Goal: Task Accomplishment & Management: Manage account settings

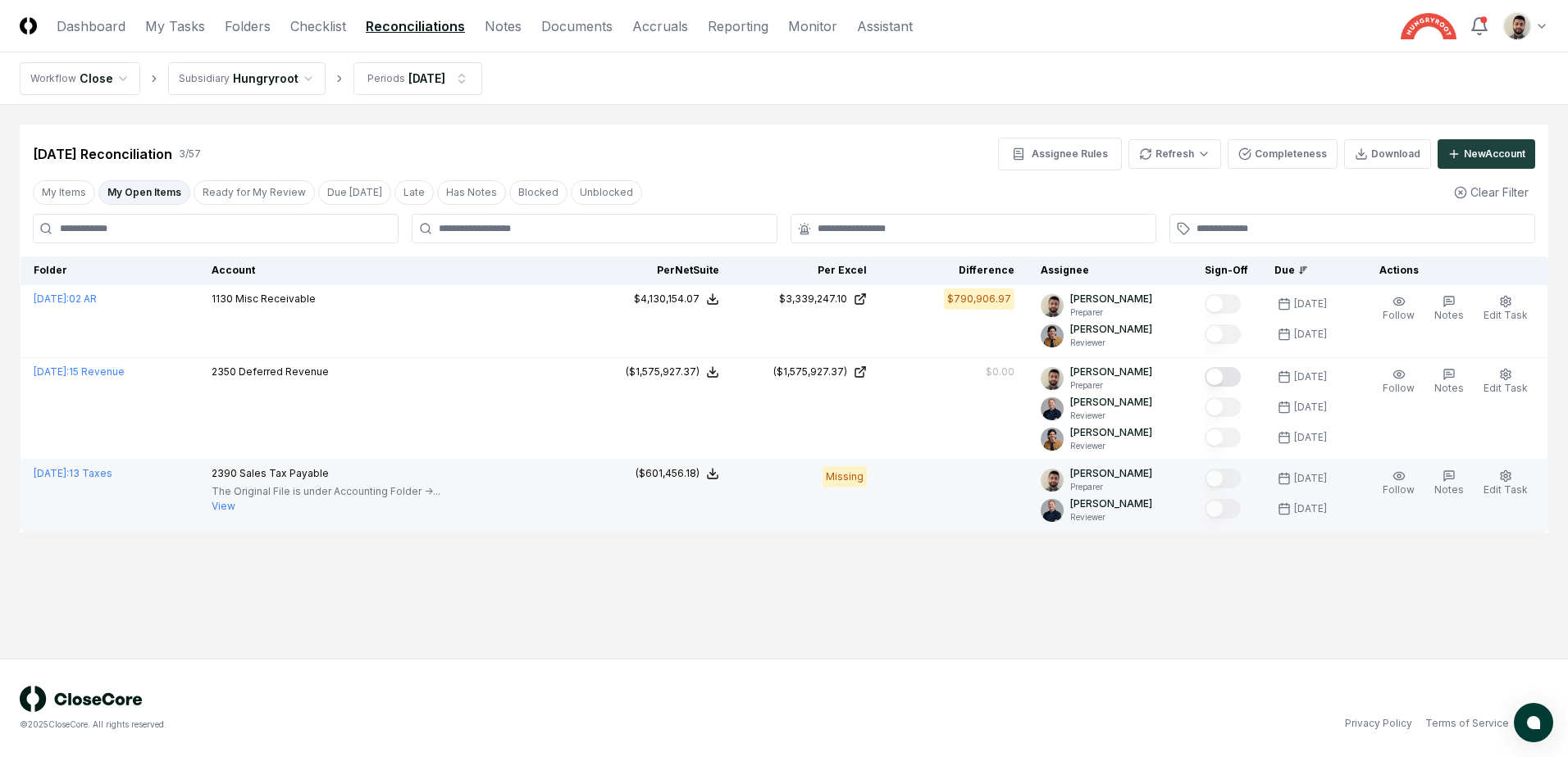
click at [236, 507] on button "View" at bounding box center [223, 507] width 24 height 15
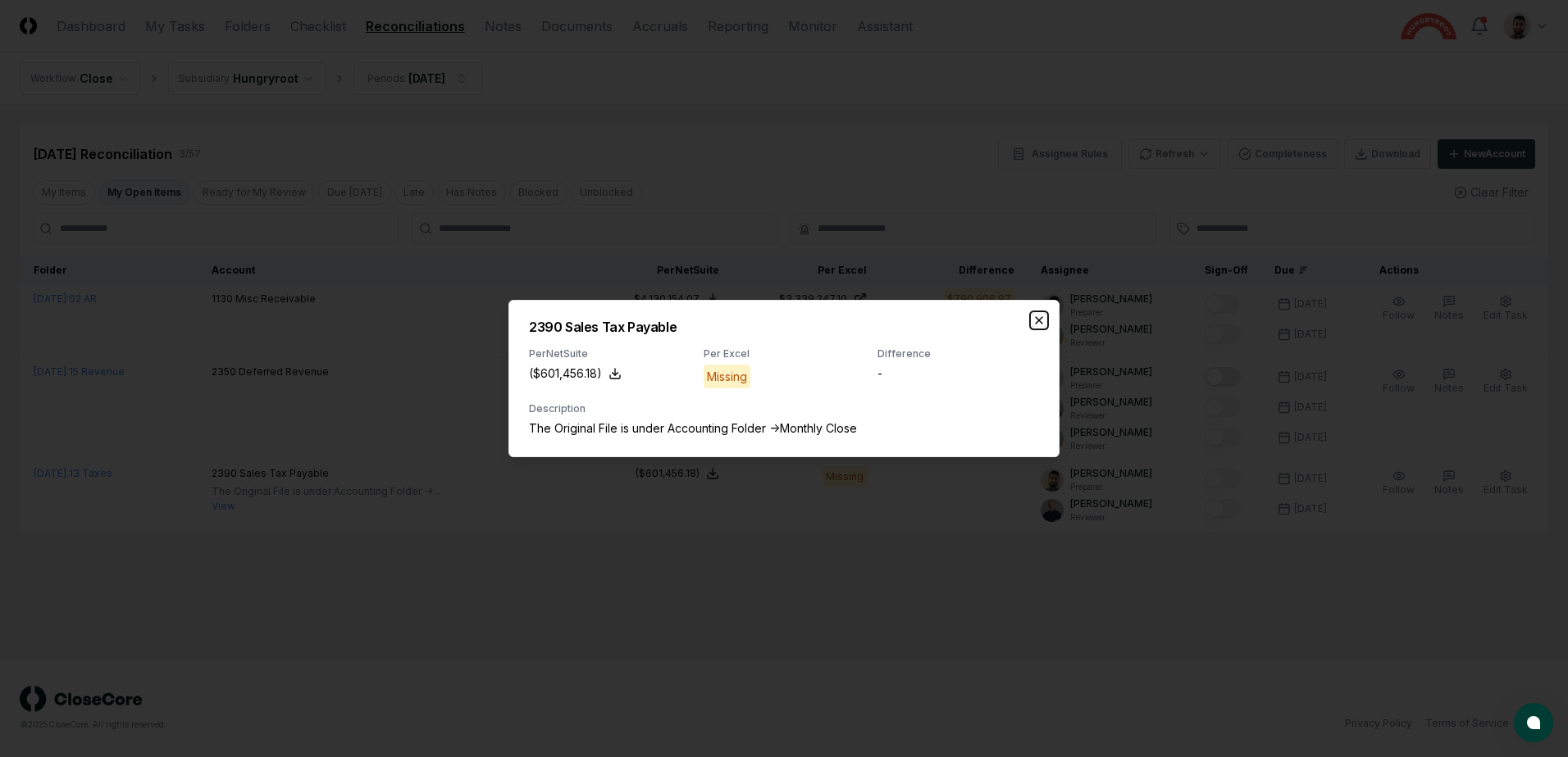
click at [1042, 321] on icon "button" at bounding box center [1039, 321] width 13 height 13
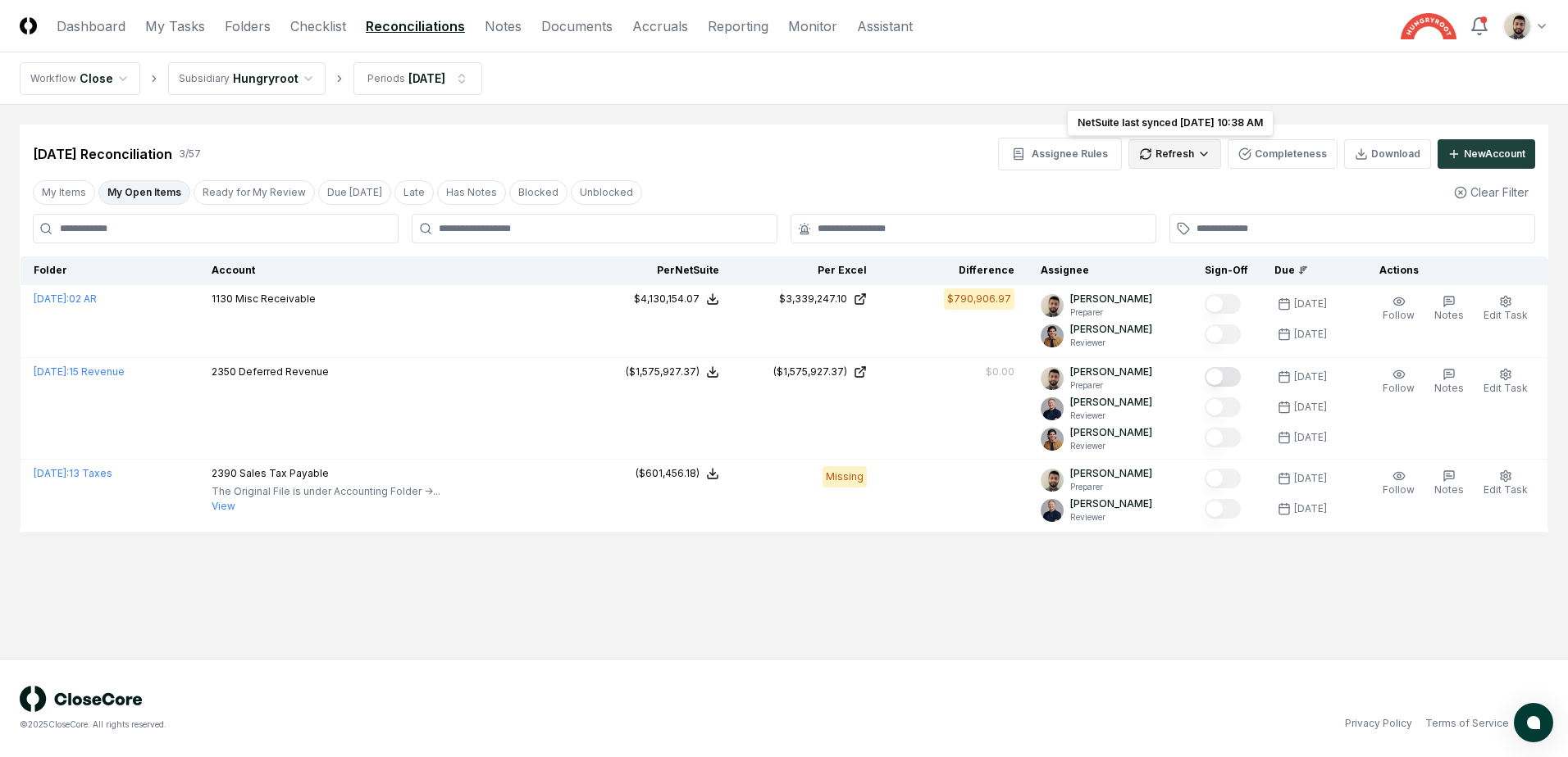
click at [1206, 154] on html "CloseCore Dashboard My Tasks Folders Checklist Reconciliations Notes Documents …" at bounding box center [784, 378] width 1568 height 757
click at [1188, 240] on div "All" at bounding box center [1178, 238] width 97 height 25
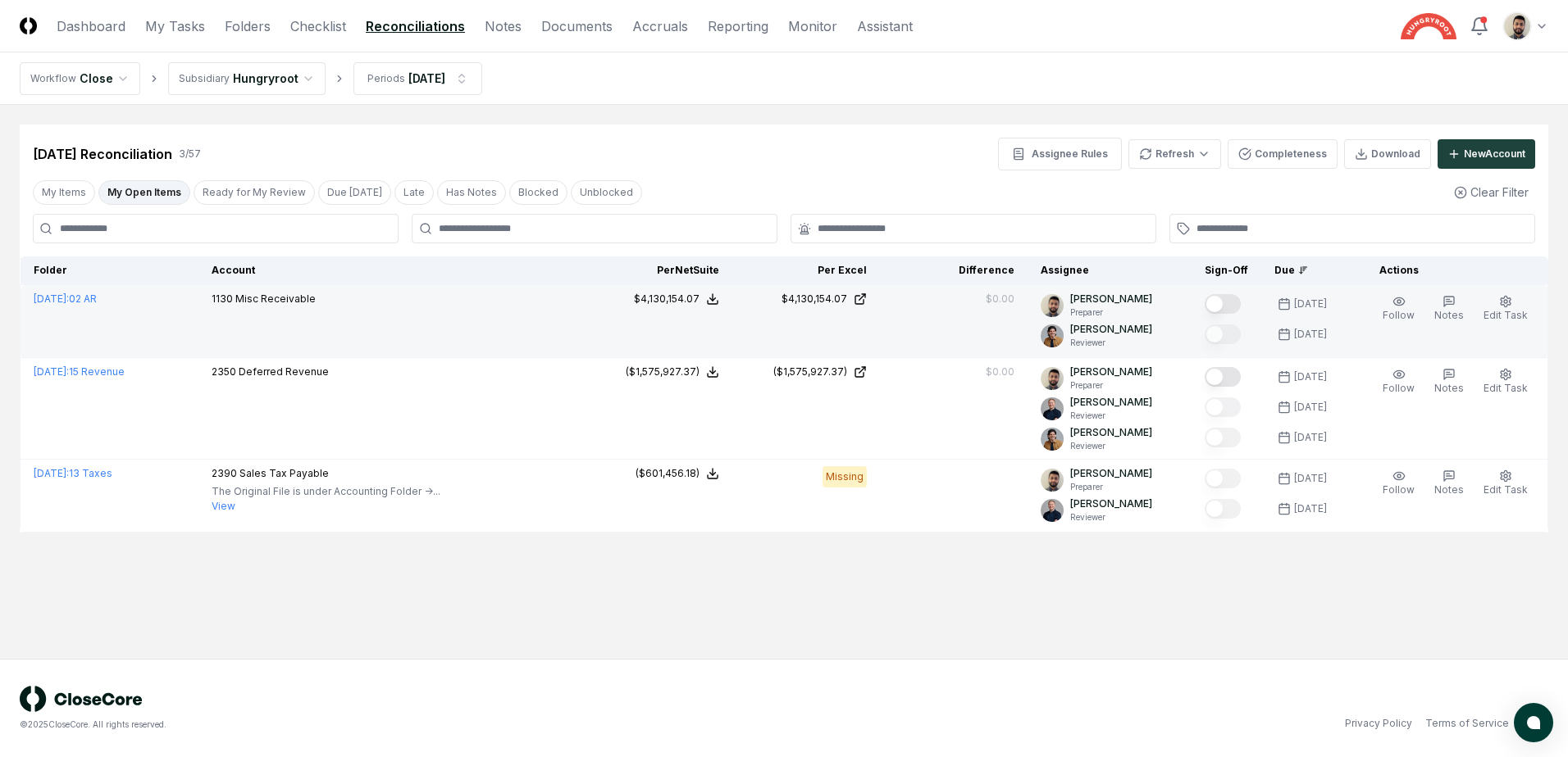
click at [1241, 306] on button "Mark complete" at bounding box center [1222, 304] width 36 height 20
click at [157, 189] on button "My Open Items" at bounding box center [143, 192] width 91 height 25
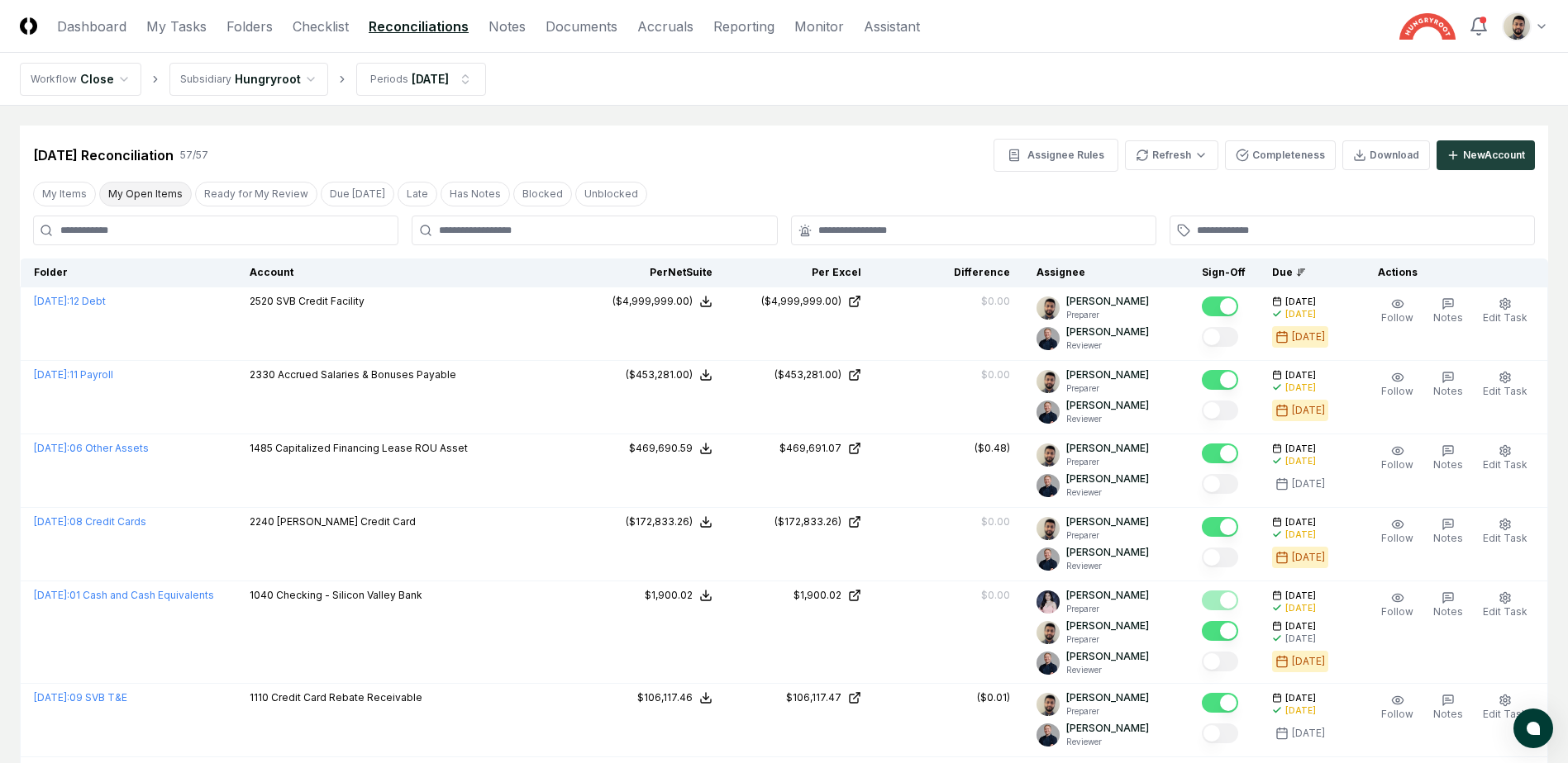
drag, startPoint x: 134, startPoint y: 199, endPoint x: 121, endPoint y: 193, distance: 14.3
click at [134, 193] on button "My Open Items" at bounding box center [144, 194] width 92 height 25
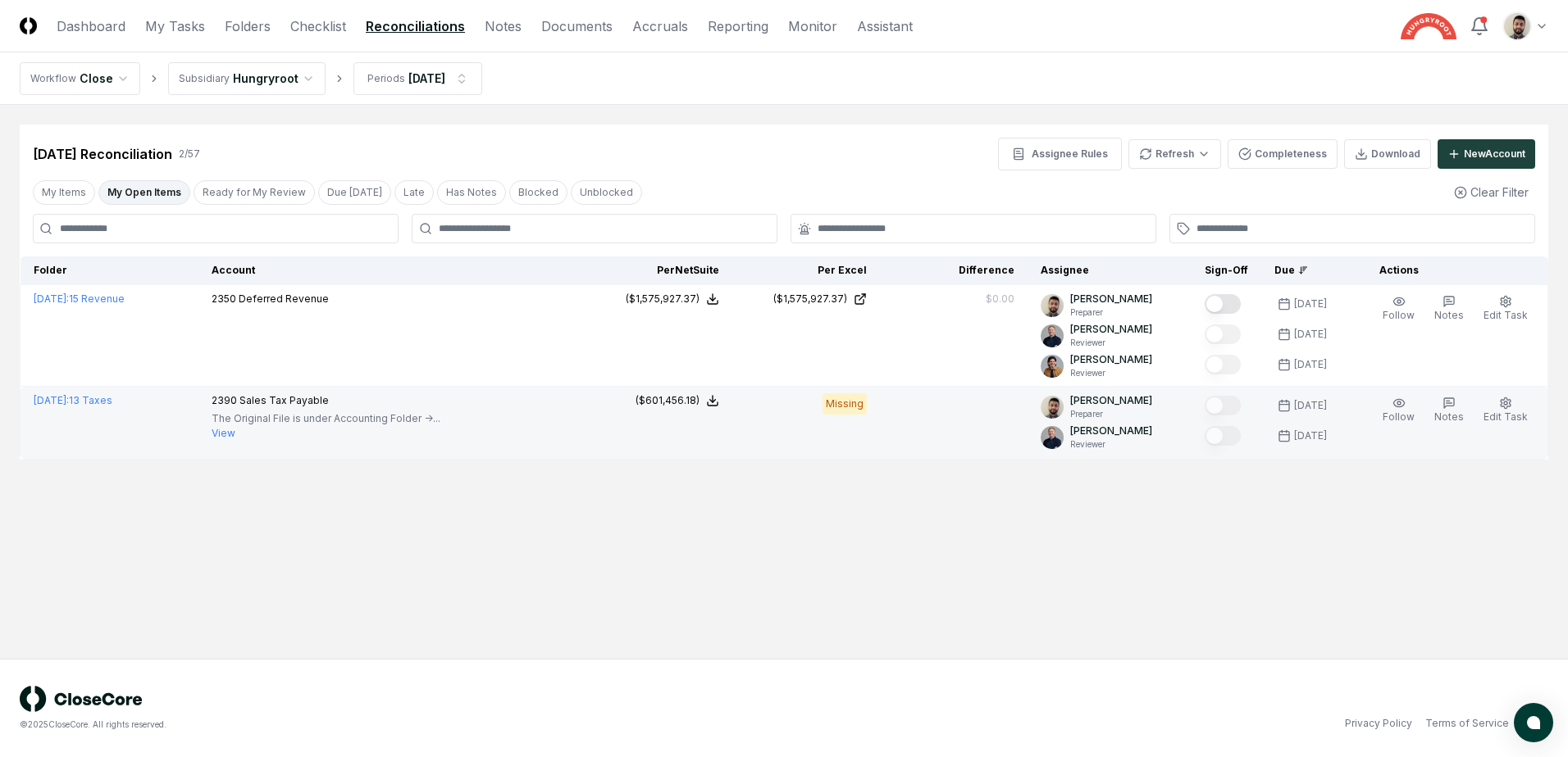
click at [236, 428] on button "View" at bounding box center [223, 434] width 24 height 15
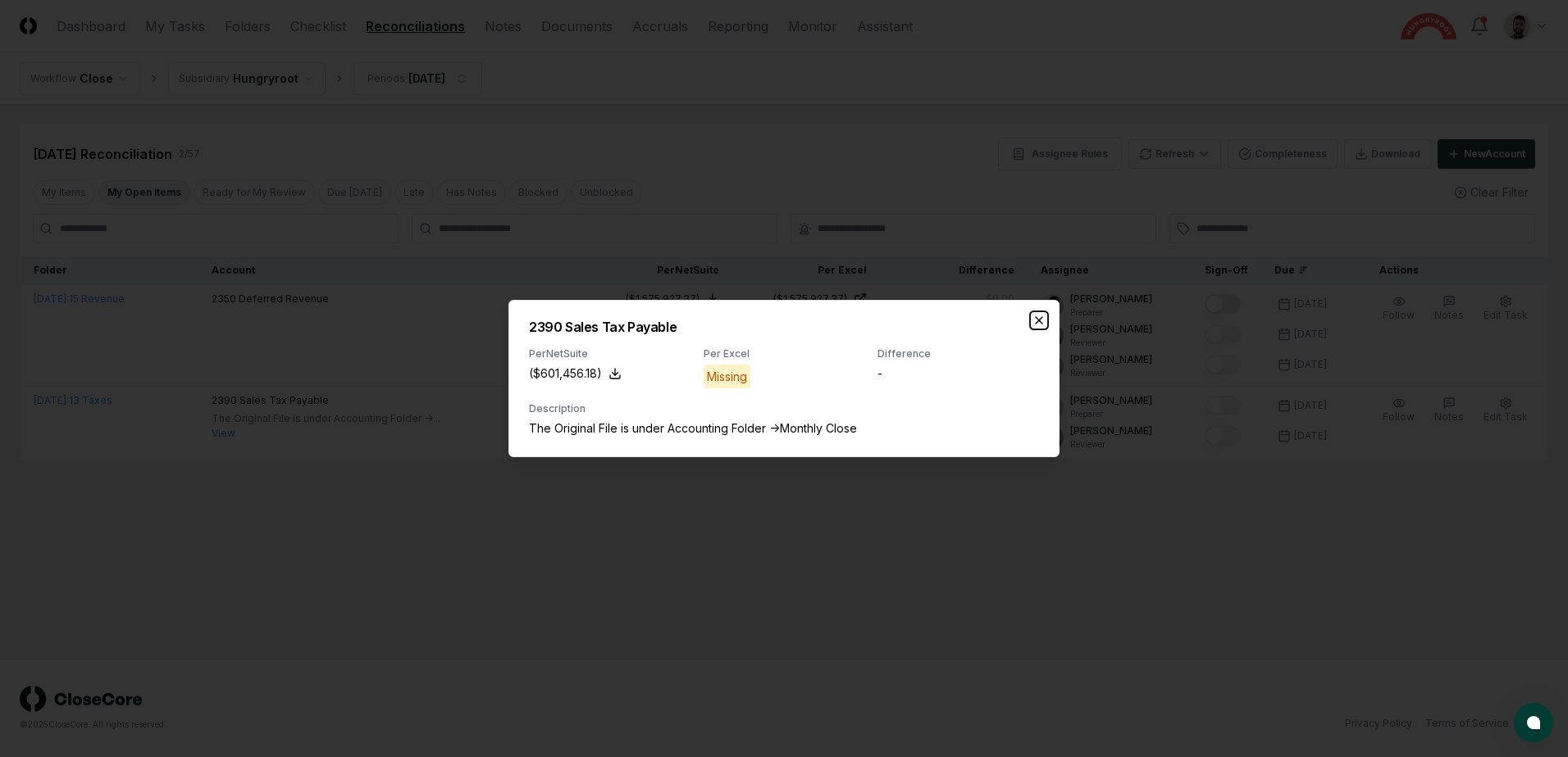
click at [1034, 317] on icon "button" at bounding box center [1039, 321] width 13 height 13
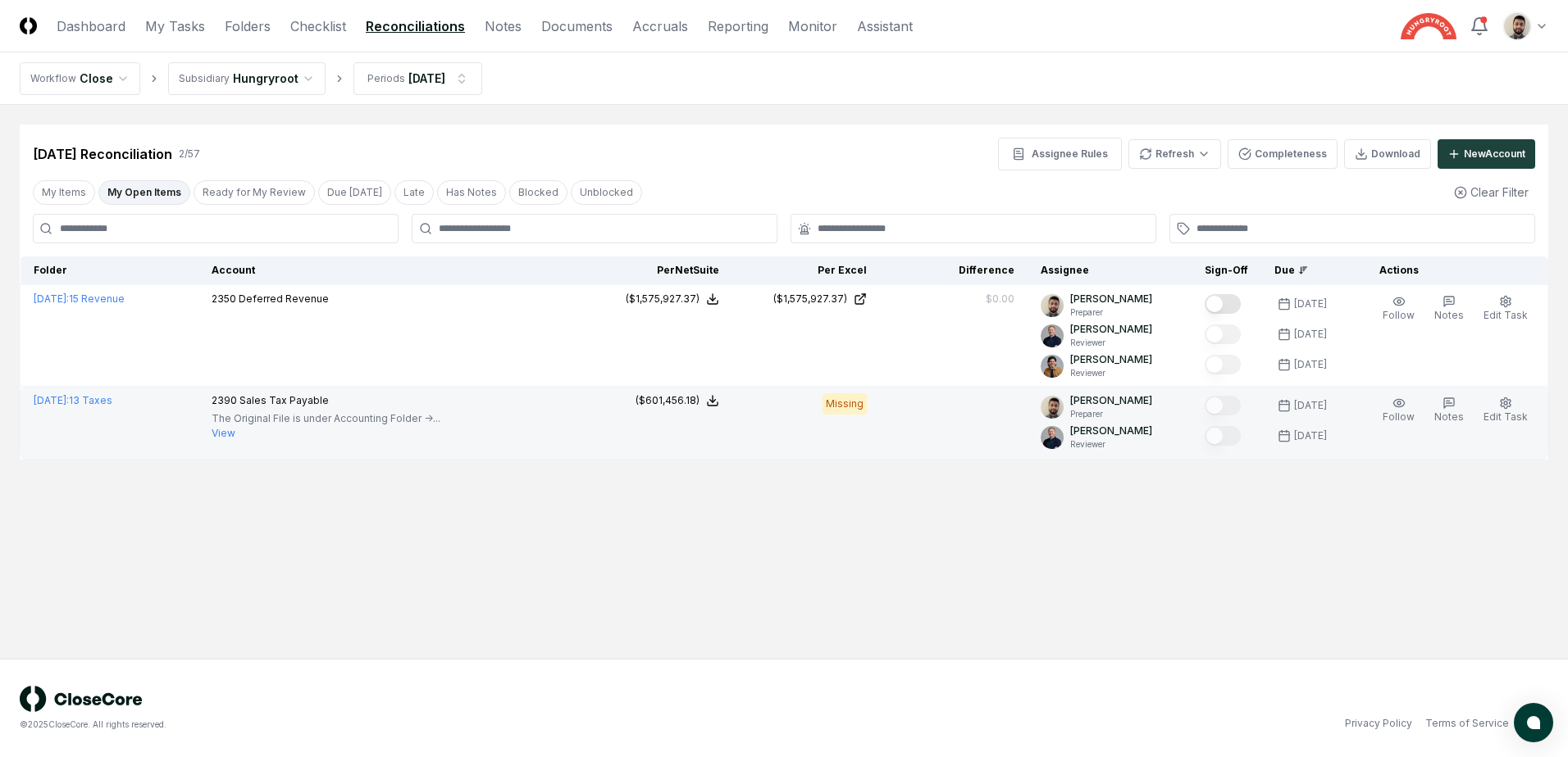
click at [236, 431] on button "View" at bounding box center [223, 434] width 24 height 15
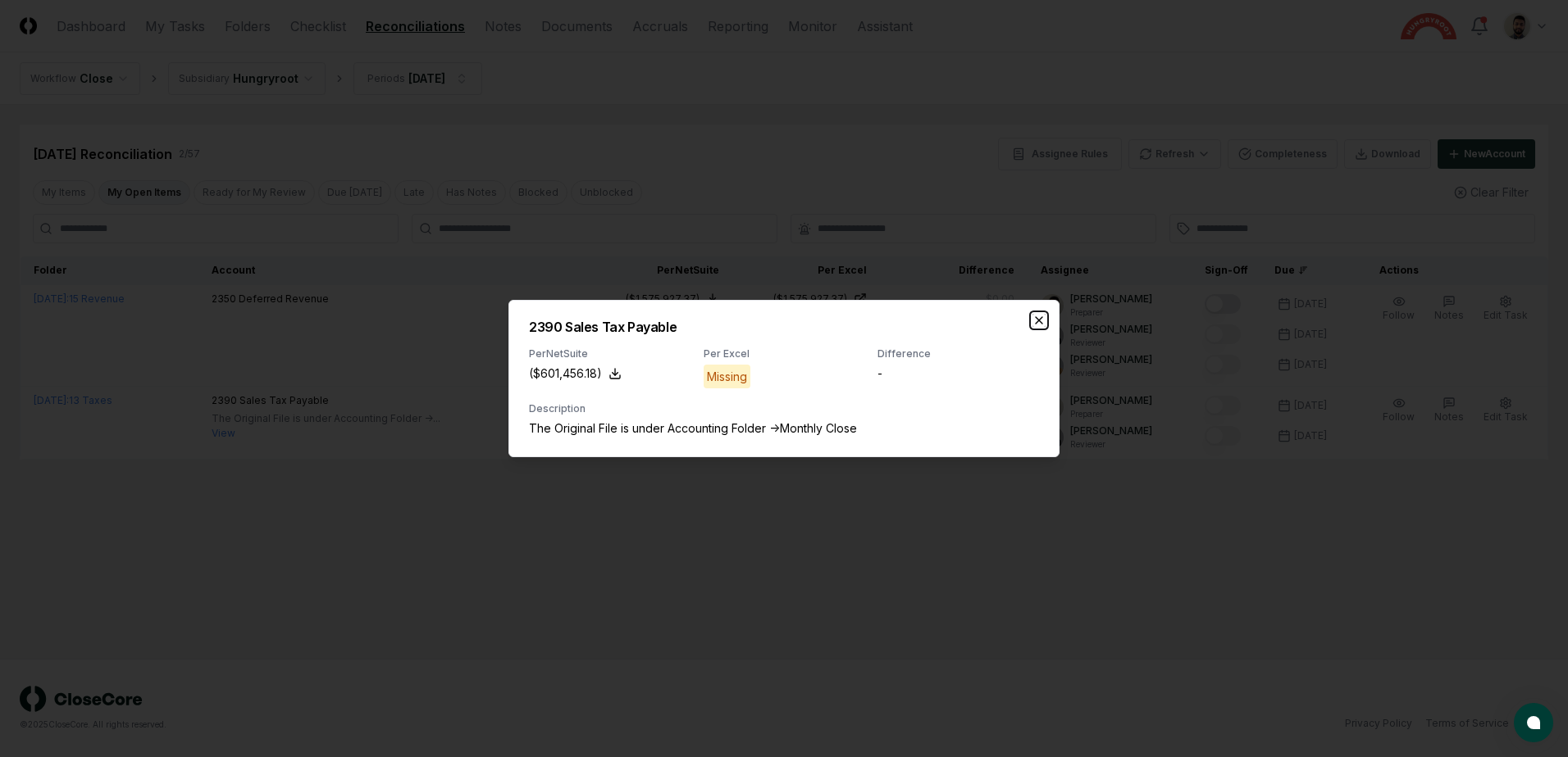
click at [1042, 321] on icon "button" at bounding box center [1039, 321] width 13 height 13
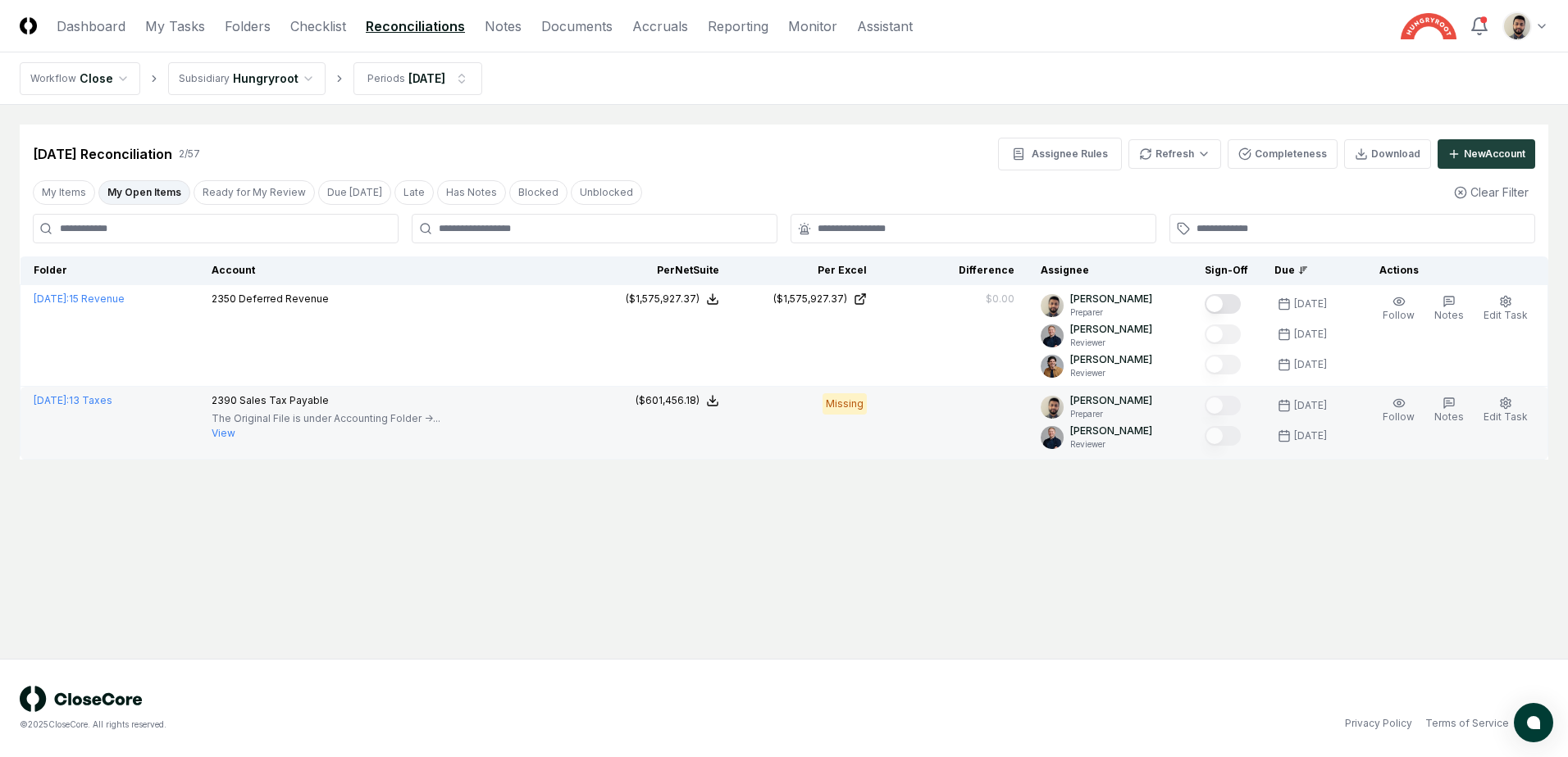
click at [236, 434] on button "View" at bounding box center [223, 434] width 24 height 15
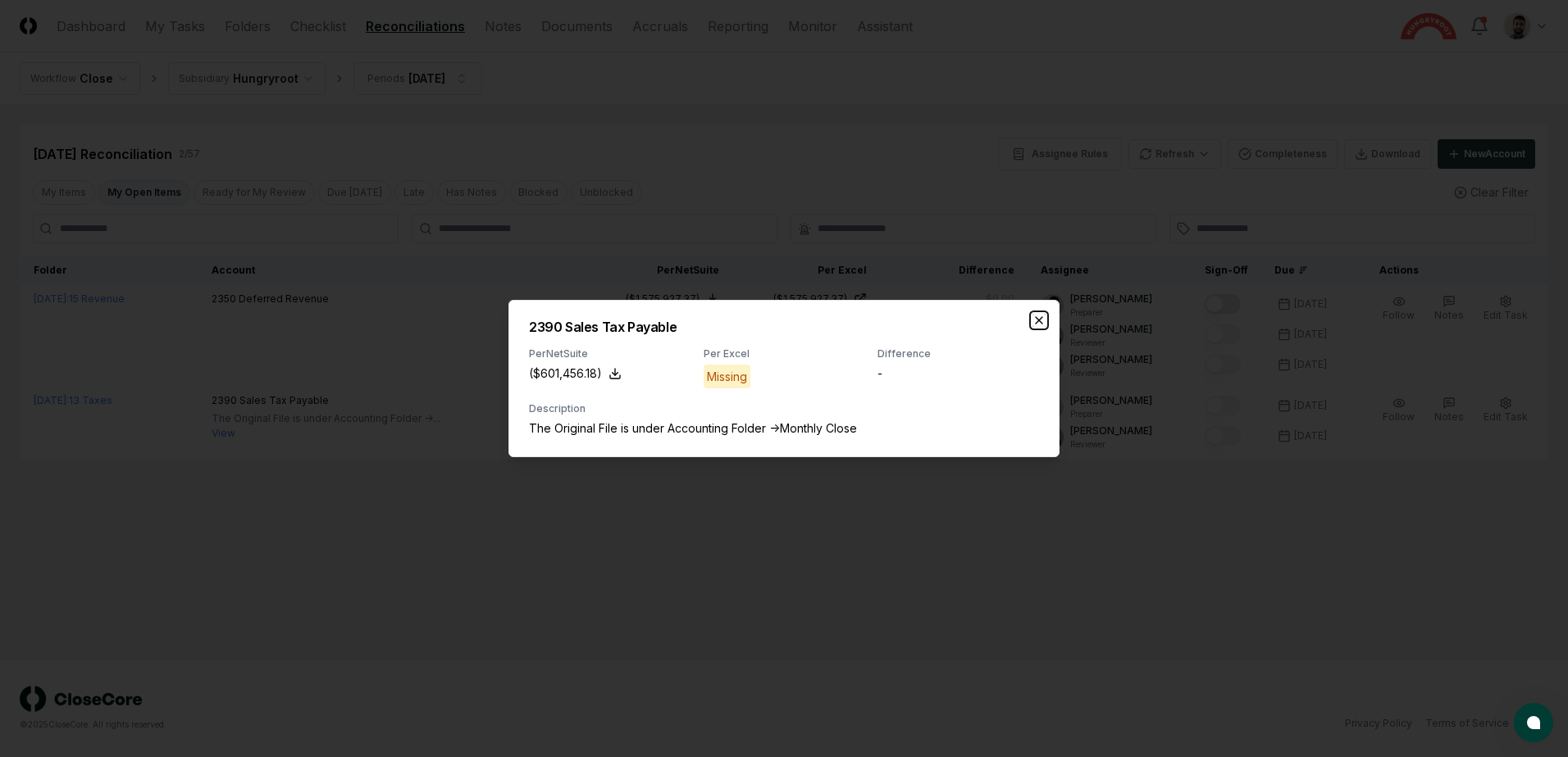
click at [1037, 324] on icon "button" at bounding box center [1039, 321] width 13 height 13
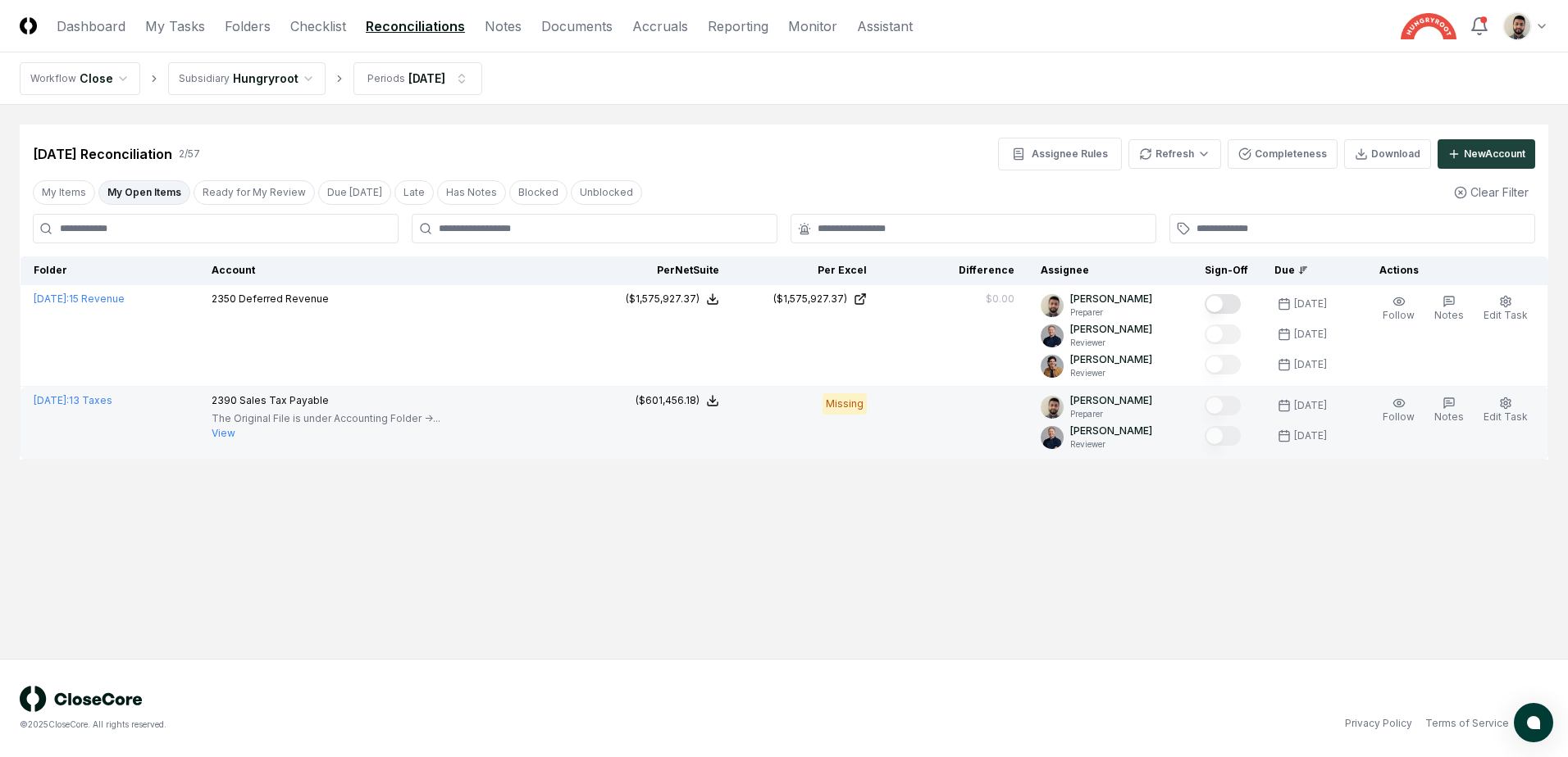
click at [236, 430] on button "View" at bounding box center [223, 434] width 24 height 15
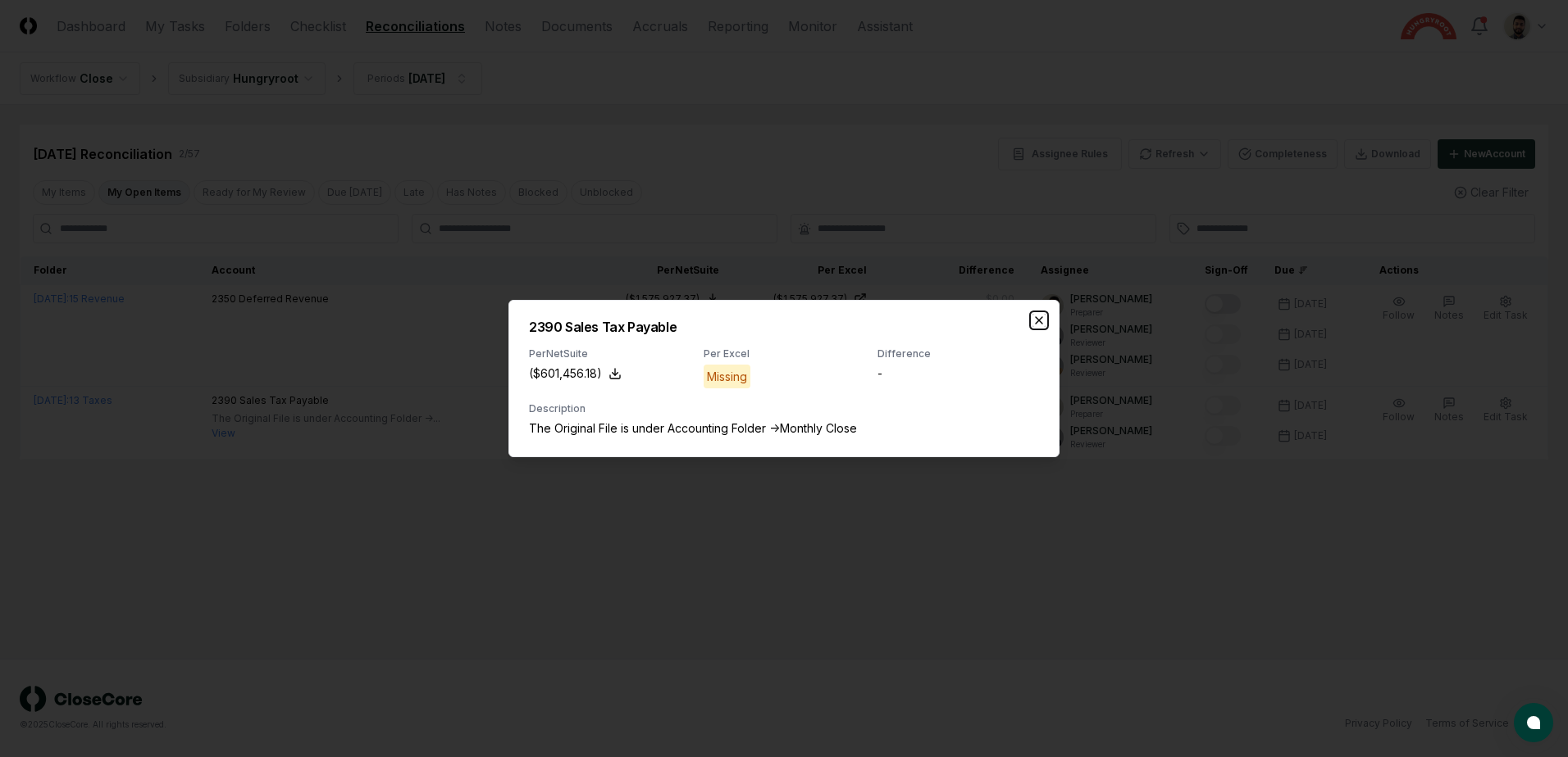
click at [1034, 326] on icon "button" at bounding box center [1039, 321] width 13 height 13
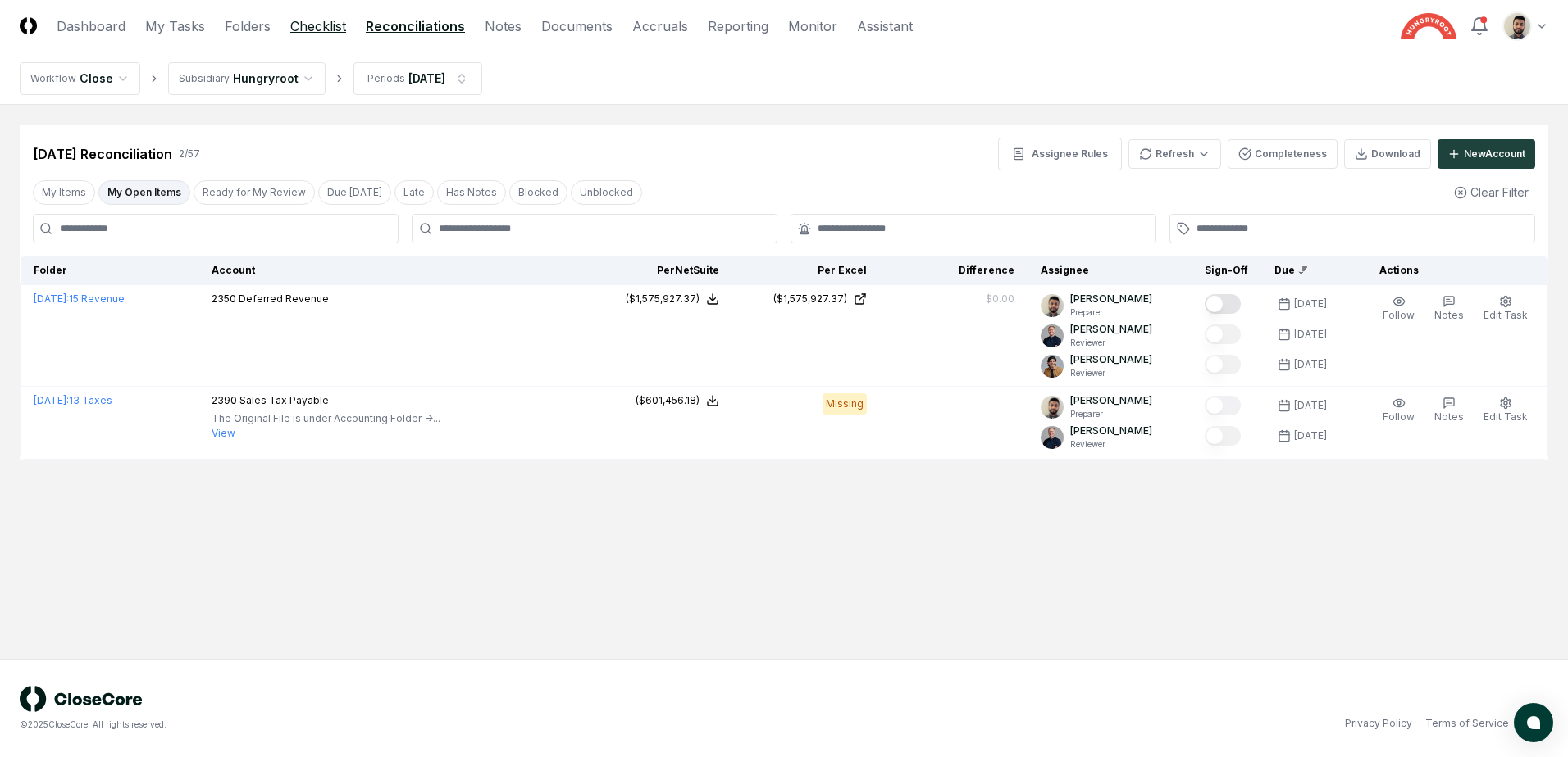
click at [294, 22] on link "Checklist" at bounding box center [318, 25] width 56 height 20
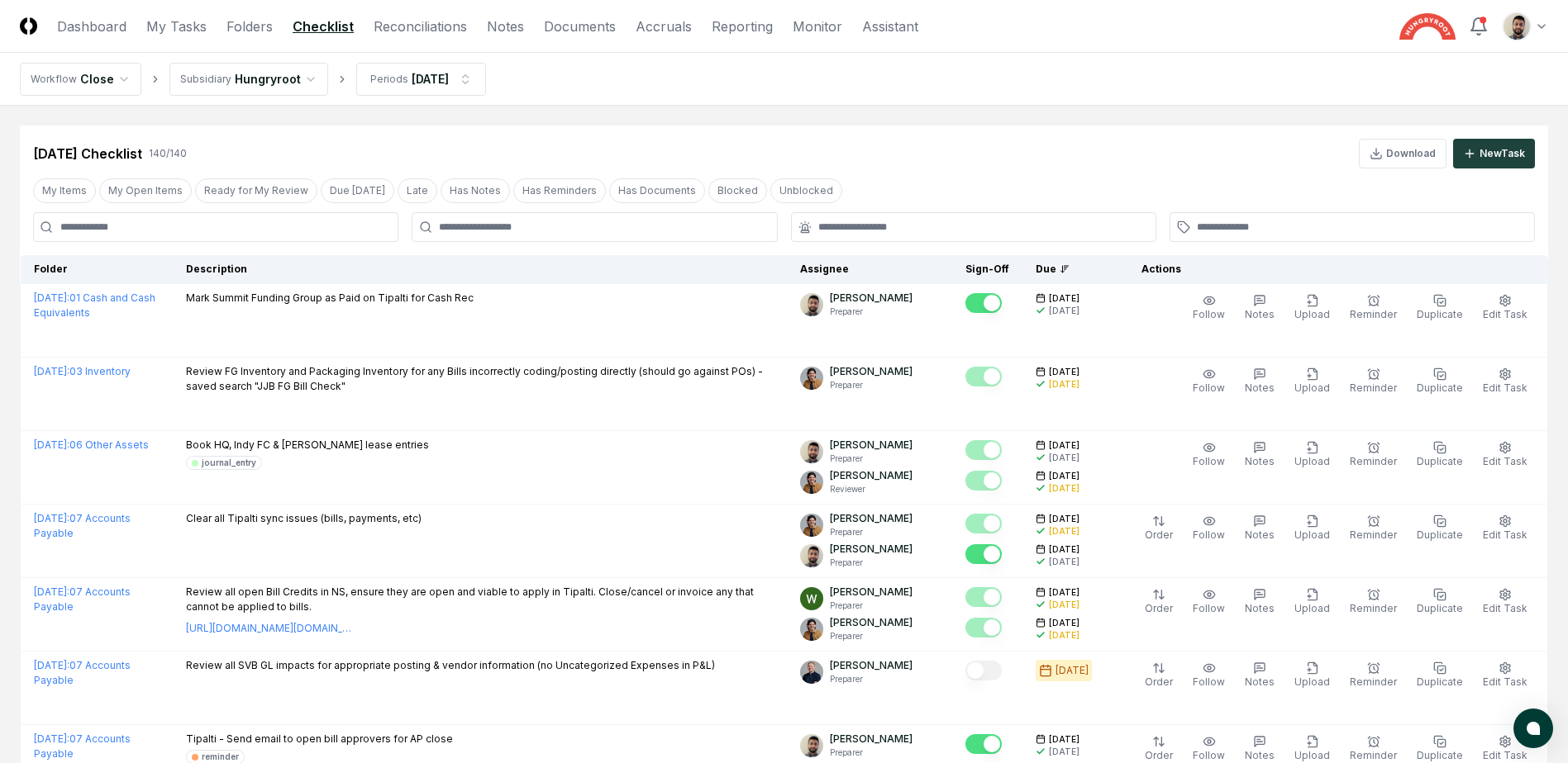
click at [97, 187] on div "My Items My Open Items Ready for My Review Due [DATE] Late Has Notes Has Remind…" at bounding box center [437, 191] width 809 height 25
click at [125, 187] on button "My Open Items" at bounding box center [144, 191] width 92 height 25
